Goal: Navigation & Orientation: Understand site structure

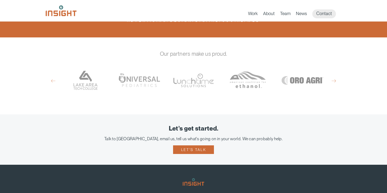
scroll to position [311, 0]
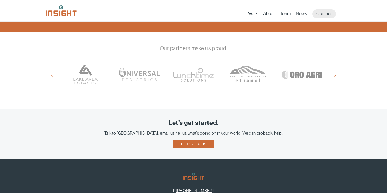
click at [333, 73] on button "Next" at bounding box center [334, 75] width 4 height 5
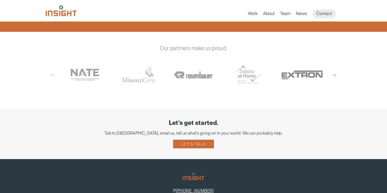
click at [333, 73] on button "Next" at bounding box center [334, 75] width 4 height 5
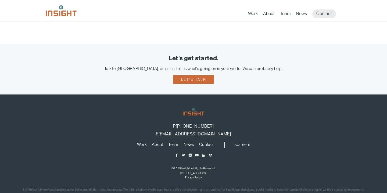
scroll to position [380, 0]
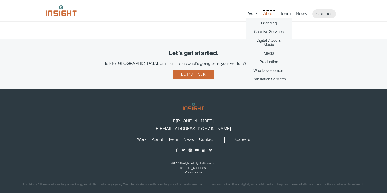
click at [270, 14] on link "About" at bounding box center [269, 15] width 12 height 8
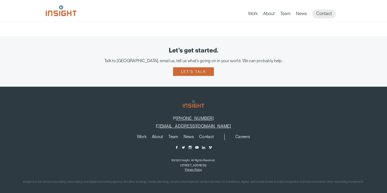
scroll to position [244, 0]
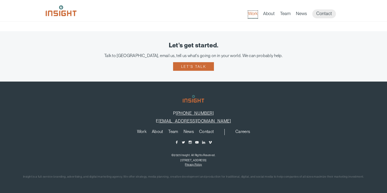
click at [252, 15] on link "Work" at bounding box center [253, 15] width 10 height 8
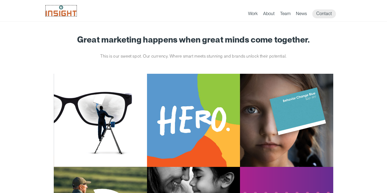
click at [69, 13] on img at bounding box center [61, 10] width 31 height 11
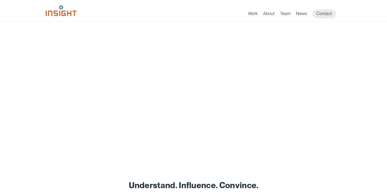
scroll to position [51, 0]
